Goal: Navigation & Orientation: Find specific page/section

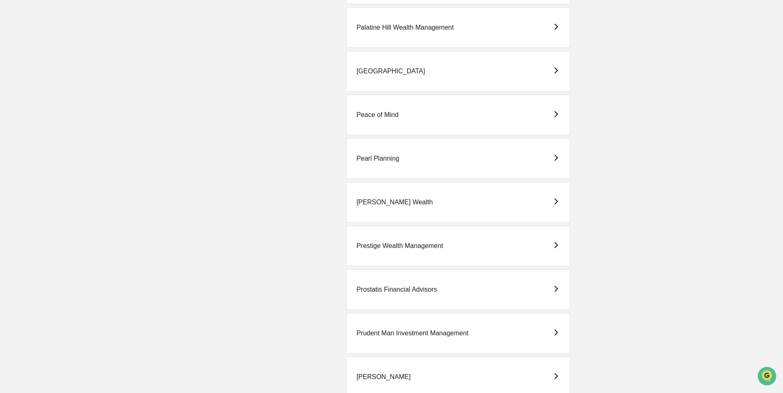
scroll to position [1482, 0]
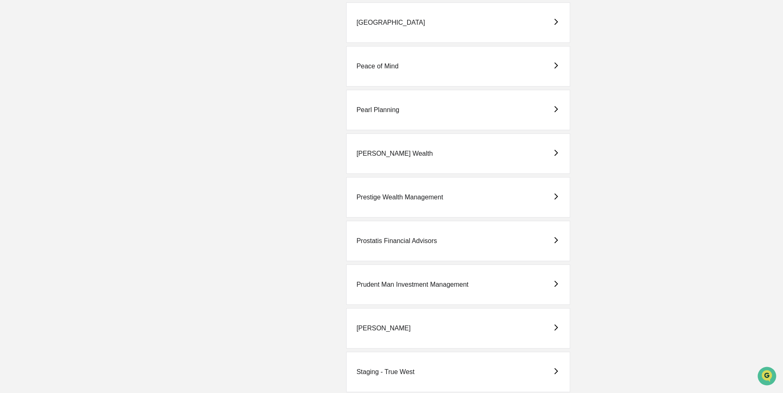
click at [403, 239] on div "Prostatis Financial Advisors" at bounding box center [396, 240] width 81 height 7
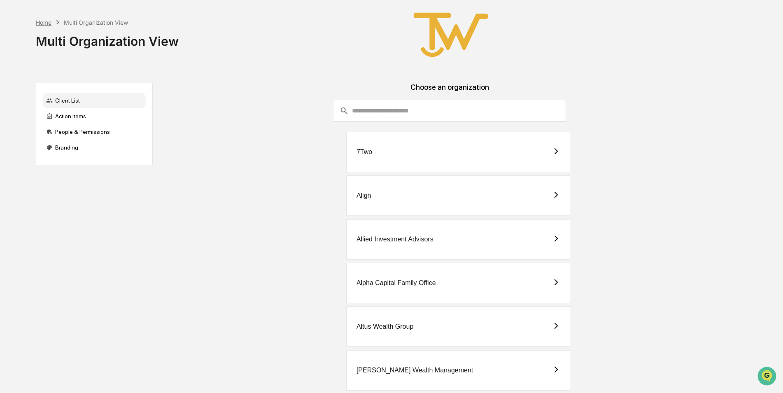
click at [44, 20] on div "Home" at bounding box center [44, 22] width 16 height 7
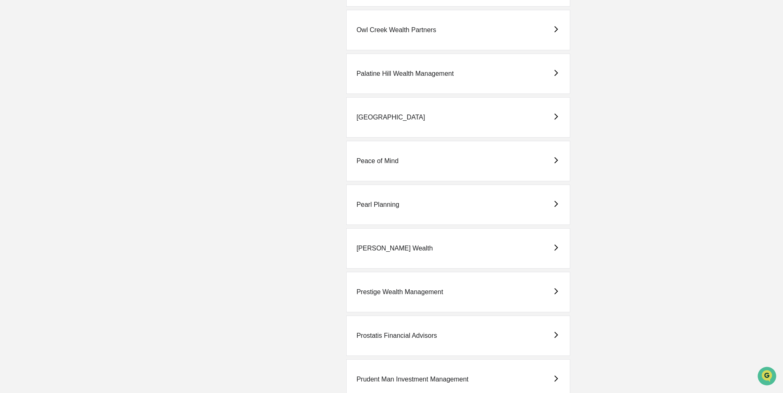
scroll to position [1400, 0]
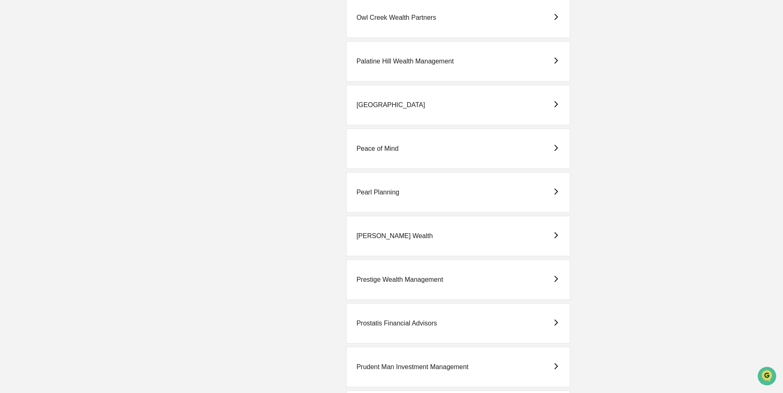
click at [396, 325] on div "Prostatis Financial Advisors" at bounding box center [396, 322] width 81 height 7
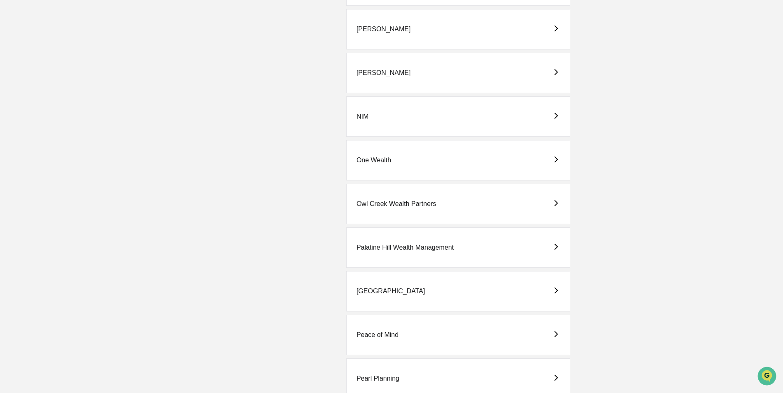
scroll to position [1111, 0]
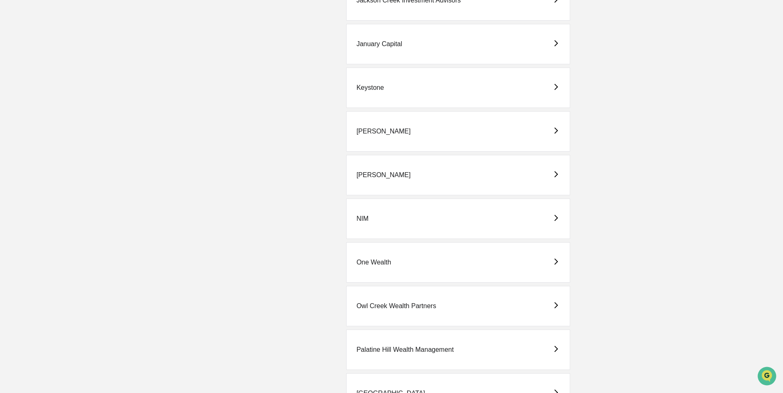
click at [369, 176] on div "[PERSON_NAME]" at bounding box center [383, 174] width 54 height 7
